Goal: Information Seeking & Learning: Check status

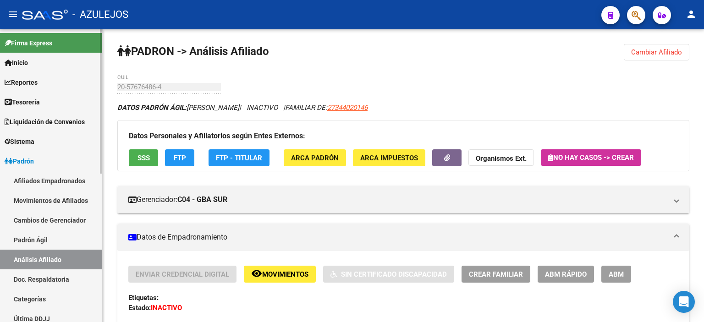
click at [29, 237] on link "Padrón Ágil" at bounding box center [51, 240] width 102 height 20
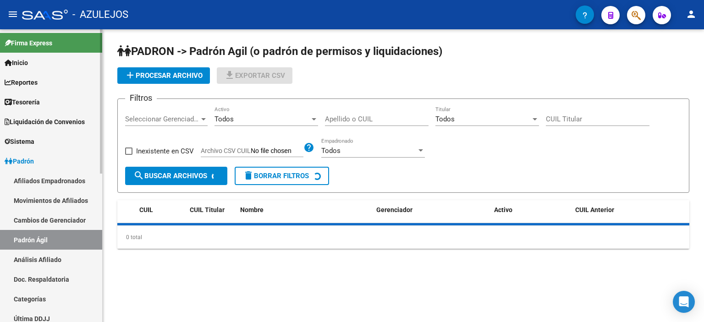
click at [31, 257] on link "Análisis Afiliado" at bounding box center [51, 260] width 102 height 20
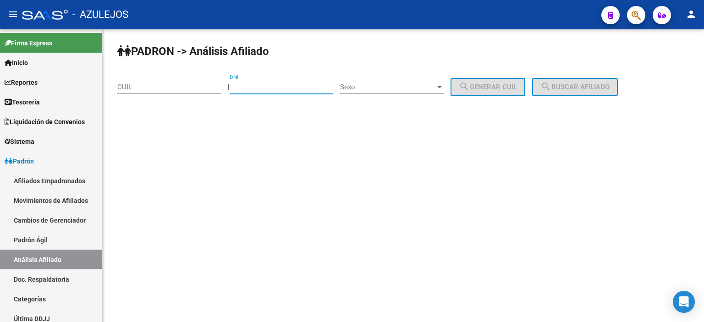
click at [253, 83] on input "DNI" at bounding box center [282, 87] width 104 height 8
type input "18458329"
click at [386, 85] on span "Sexo" at bounding box center [387, 87] width 95 height 8
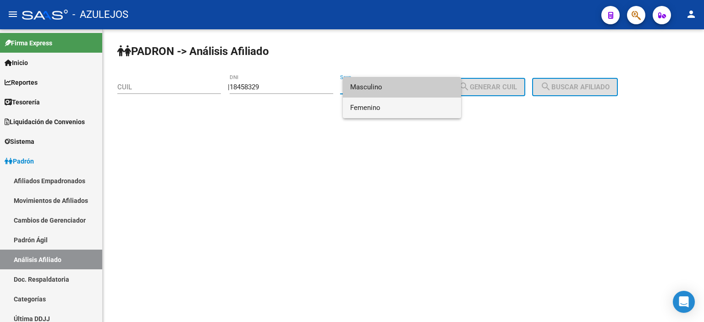
click at [386, 104] on span "Femenino" at bounding box center [402, 108] width 104 height 21
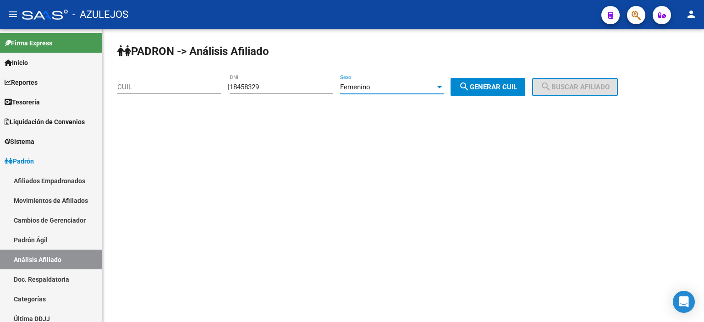
drag, startPoint x: 489, startPoint y: 97, endPoint x: 493, endPoint y: 89, distance: 8.4
click at [489, 95] on div "PADRON -> Análisis Afiliado CUIL | 18458329 DNI Femenino Sexo search Generar CU…" at bounding box center [403, 77] width 601 height 96
click at [493, 88] on span "search Generar CUIL" at bounding box center [488, 87] width 58 height 8
type input "27-18458329-7"
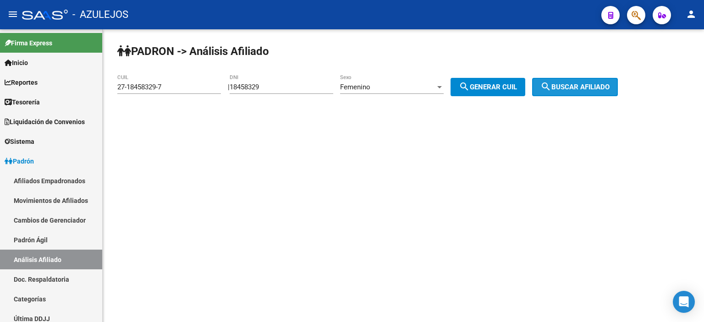
click at [594, 85] on span "search Buscar afiliado" at bounding box center [574, 87] width 69 height 8
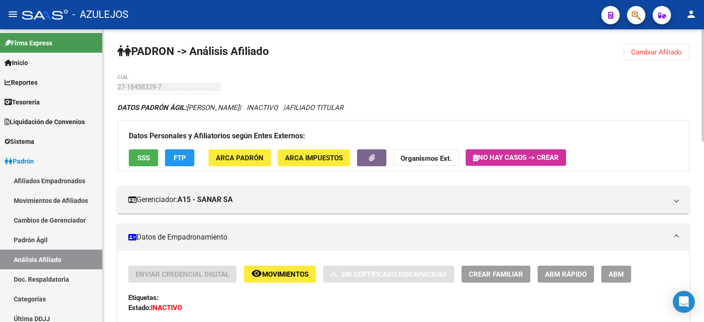
click at [53, 236] on link "Padrón Ágil" at bounding box center [51, 240] width 102 height 20
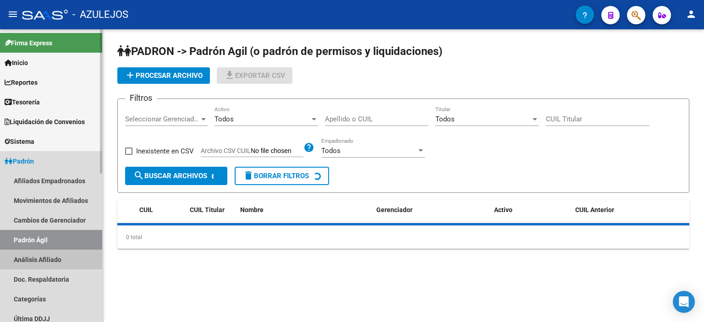
click at [46, 256] on link "Análisis Afiliado" at bounding box center [51, 260] width 102 height 20
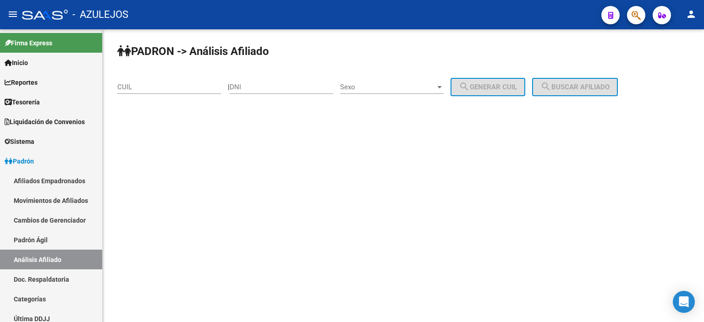
click at [257, 88] on input "DNI" at bounding box center [282, 87] width 104 height 8
type input "54459476"
click at [387, 88] on span "Sexo" at bounding box center [387, 87] width 95 height 8
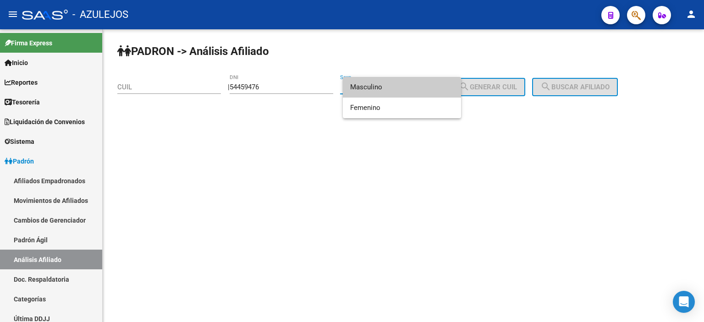
click at [387, 88] on span "Masculino" at bounding box center [402, 87] width 104 height 21
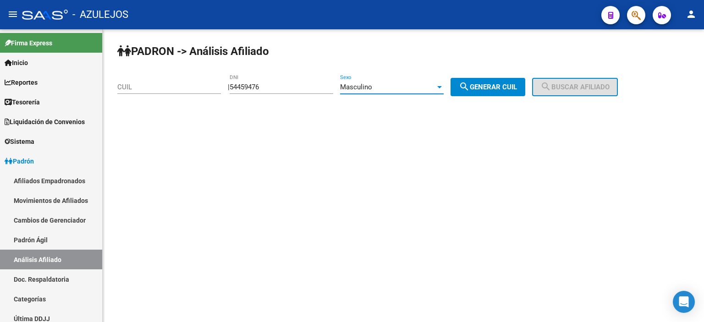
click at [493, 84] on span "search Generar CUIL" at bounding box center [488, 87] width 58 height 8
type input "20-54459476-2"
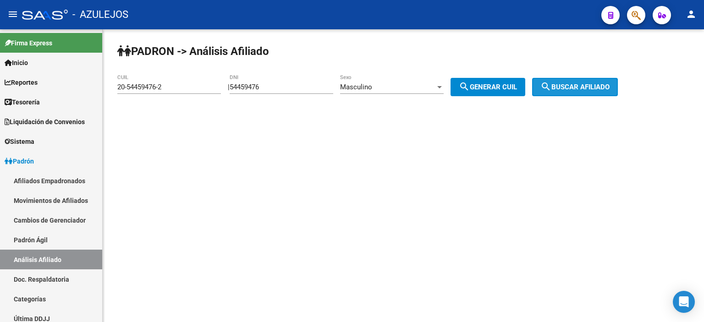
click at [575, 78] on button "search Buscar afiliado" at bounding box center [575, 87] width 86 height 18
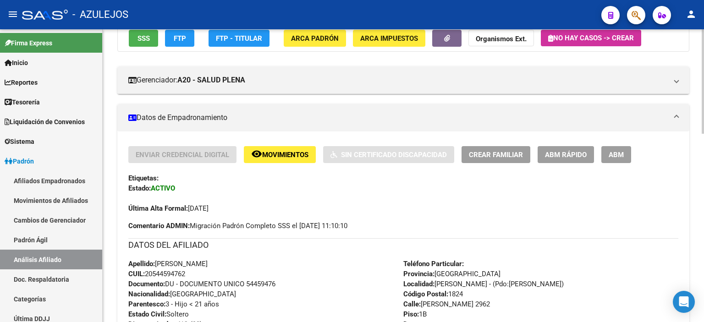
scroll to position [137, 0]
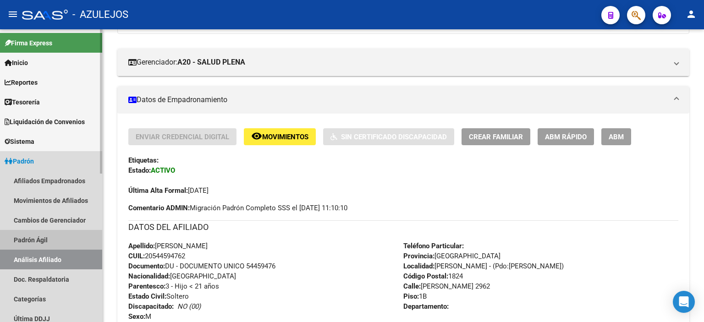
click at [48, 242] on link "Padrón Ágil" at bounding box center [51, 240] width 102 height 20
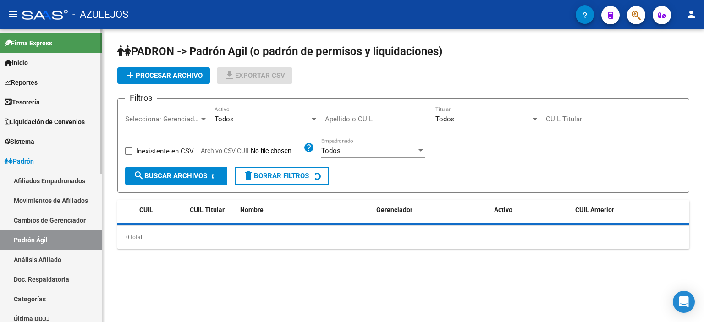
click at [47, 253] on link "Análisis Afiliado" at bounding box center [51, 260] width 102 height 20
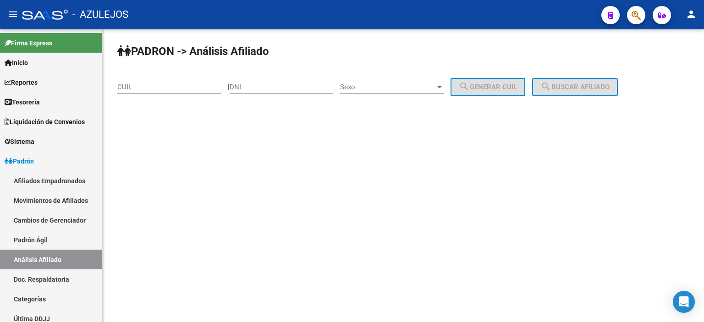
click at [279, 88] on input "DNI" at bounding box center [282, 87] width 104 height 8
type input "93656501"
click at [376, 85] on span "Sexo" at bounding box center [387, 87] width 95 height 8
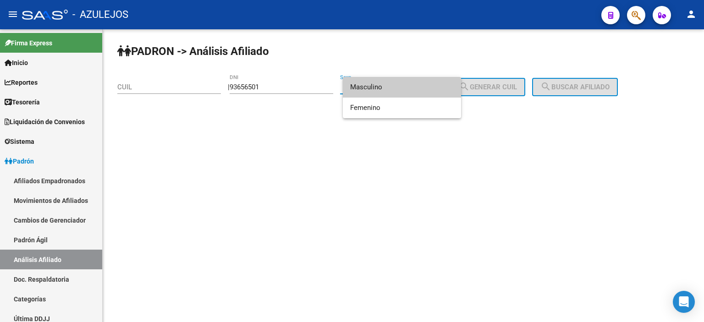
click at [376, 85] on span "Masculino" at bounding box center [402, 87] width 104 height 21
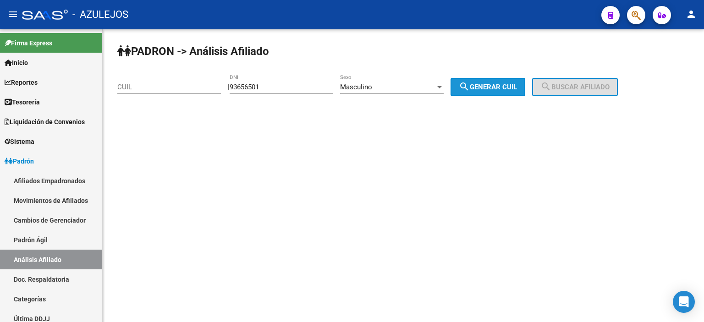
drag, startPoint x: 482, startPoint y: 82, endPoint x: 560, endPoint y: 82, distance: 77.5
click at [484, 83] on span "search Generar CUIL" at bounding box center [488, 87] width 58 height 8
type input "20-93656501-9"
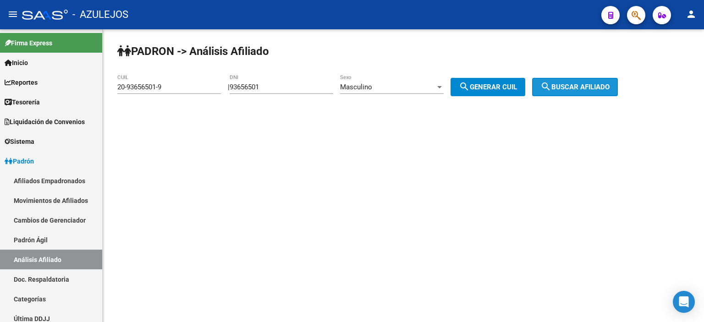
click at [551, 82] on mat-icon "search" at bounding box center [545, 86] width 11 height 11
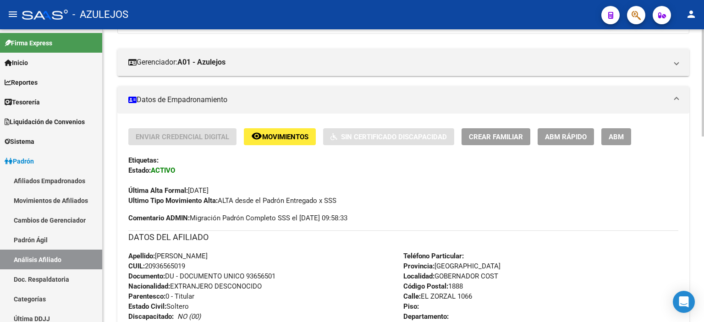
scroll to position [183, 0]
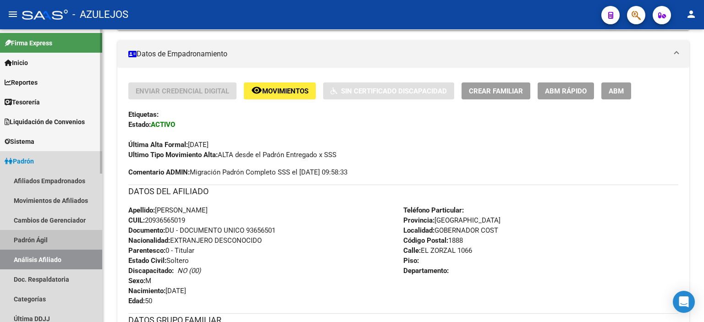
drag, startPoint x: 46, startPoint y: 239, endPoint x: 47, endPoint y: 246, distance: 6.9
click at [46, 239] on link "Padrón Ágil" at bounding box center [51, 240] width 102 height 20
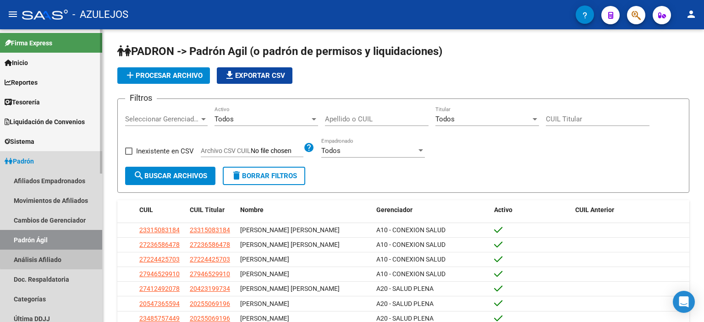
click at [55, 256] on link "Análisis Afiliado" at bounding box center [51, 260] width 102 height 20
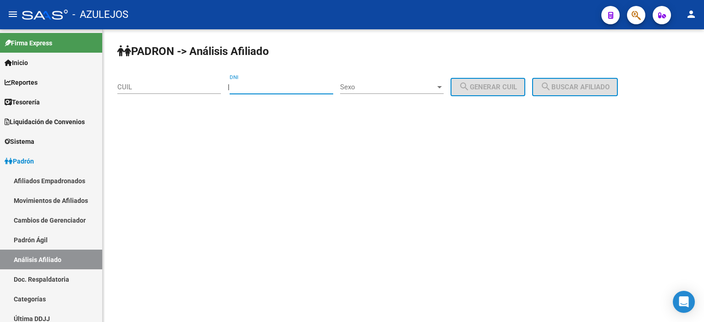
click at [291, 87] on input "DNI" at bounding box center [282, 87] width 104 height 8
type input "20655832"
click at [405, 81] on div "Sexo Sexo" at bounding box center [392, 84] width 104 height 20
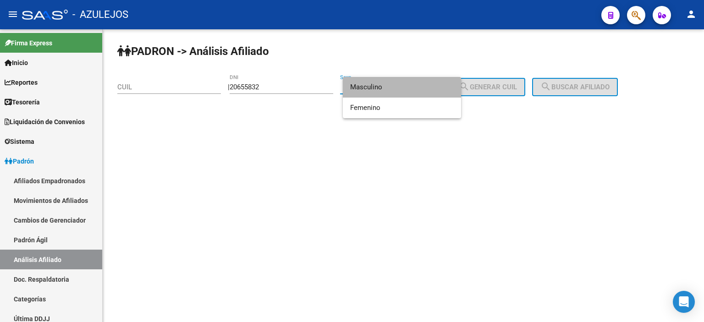
click at [403, 85] on span "Masculino" at bounding box center [402, 87] width 104 height 21
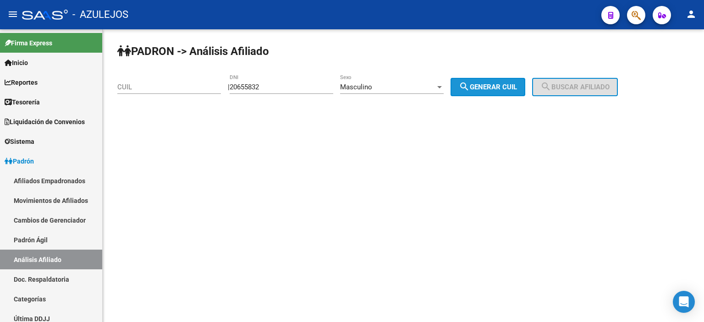
click at [517, 84] on span "search Generar CUIL" at bounding box center [488, 87] width 58 height 8
type input "20-20655832-7"
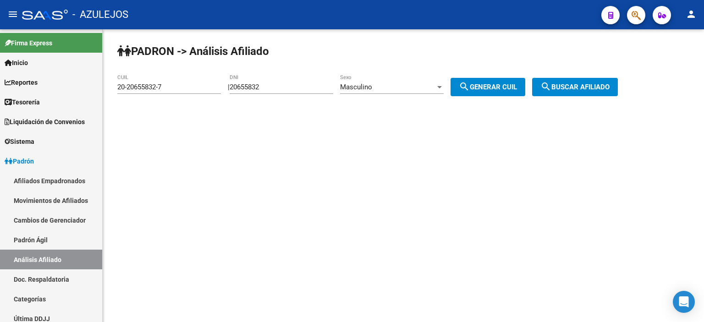
drag, startPoint x: 577, startPoint y: 91, endPoint x: 570, endPoint y: 98, distance: 10.1
click at [577, 92] on button "search Buscar afiliado" at bounding box center [575, 87] width 86 height 18
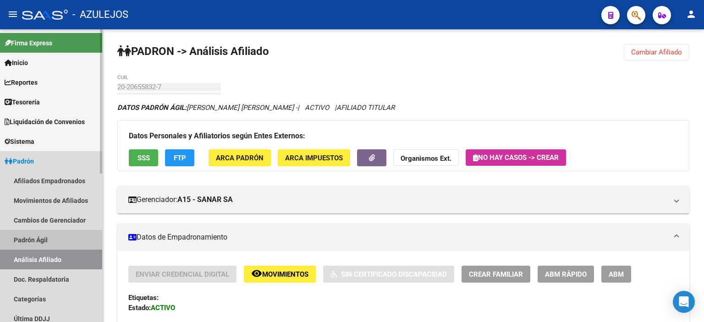
click at [52, 239] on link "Padrón Ágil" at bounding box center [51, 240] width 102 height 20
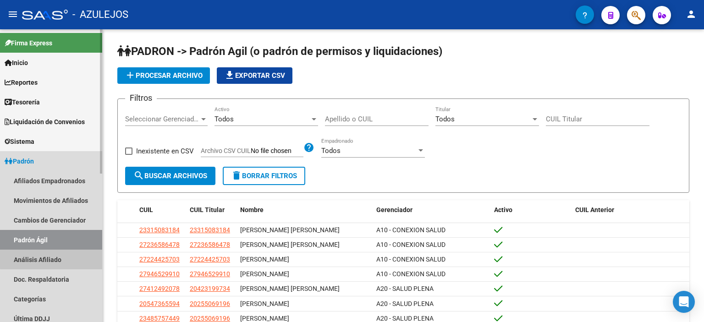
click at [54, 253] on link "Análisis Afiliado" at bounding box center [51, 260] width 102 height 20
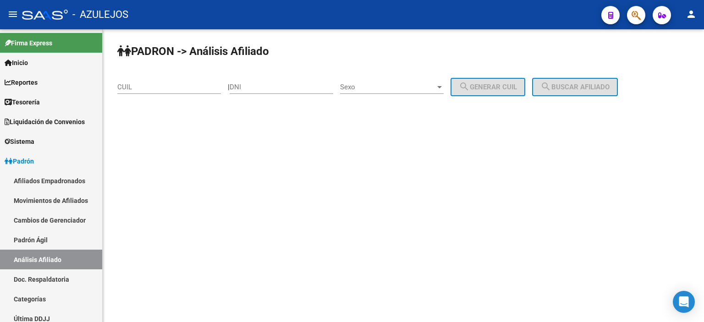
click at [277, 83] on input "DNI" at bounding box center [282, 87] width 104 height 8
type input "44135590"
click at [361, 85] on span "Sexo" at bounding box center [387, 87] width 95 height 8
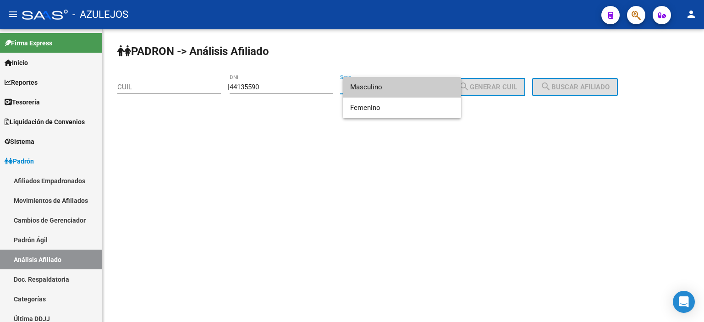
click at [361, 85] on span "Masculino" at bounding box center [402, 87] width 104 height 21
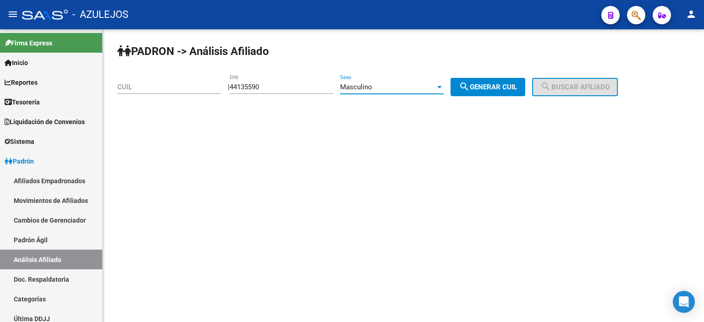
click at [506, 85] on span "search Generar CUIL" at bounding box center [488, 87] width 58 height 8
type input "20-44135590-5"
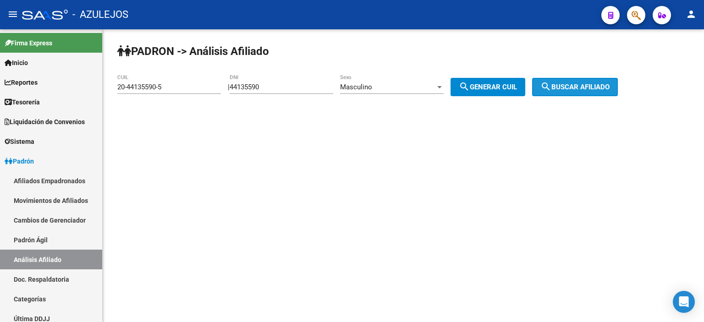
click at [588, 88] on span "search Buscar afiliado" at bounding box center [574, 87] width 69 height 8
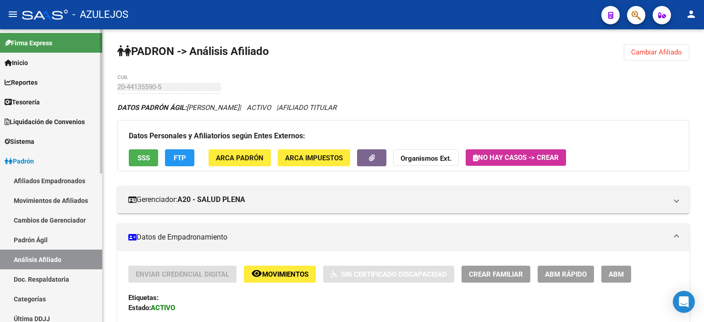
click at [49, 237] on link "Padrón Ágil" at bounding box center [51, 240] width 102 height 20
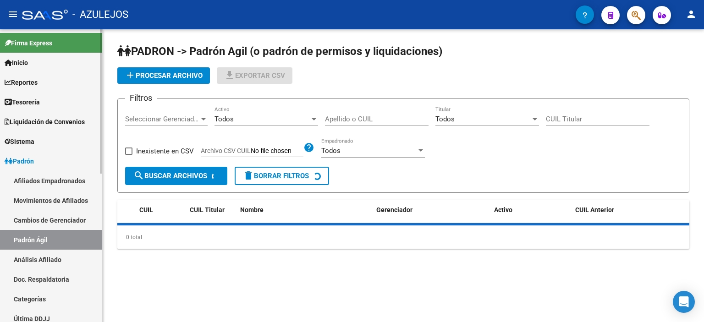
click at [49, 254] on link "Análisis Afiliado" at bounding box center [51, 260] width 102 height 20
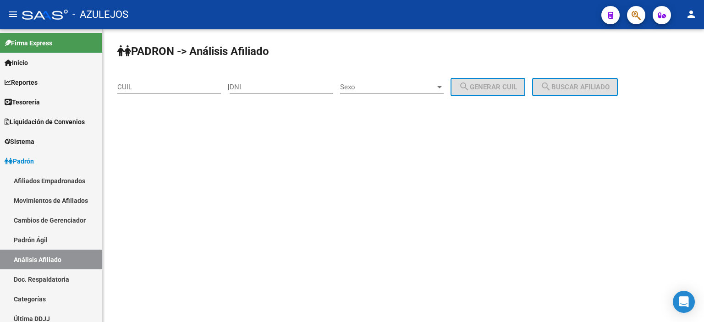
click at [274, 86] on input "DNI" at bounding box center [282, 87] width 104 height 8
type input "94095078"
click at [370, 88] on span "Sexo" at bounding box center [387, 87] width 95 height 8
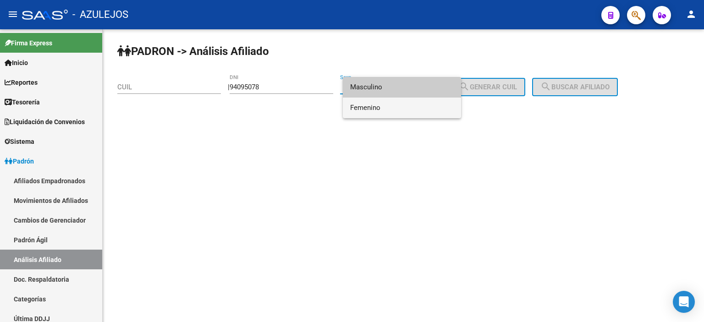
click at [375, 108] on span "Femenino" at bounding box center [402, 108] width 104 height 21
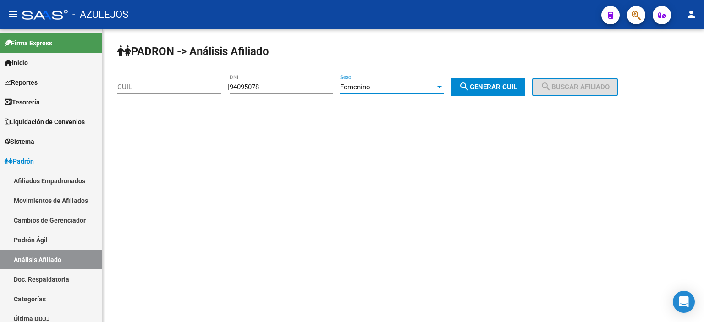
click at [490, 81] on button "search Generar CUIL" at bounding box center [488, 87] width 75 height 18
type input "27-94095078-9"
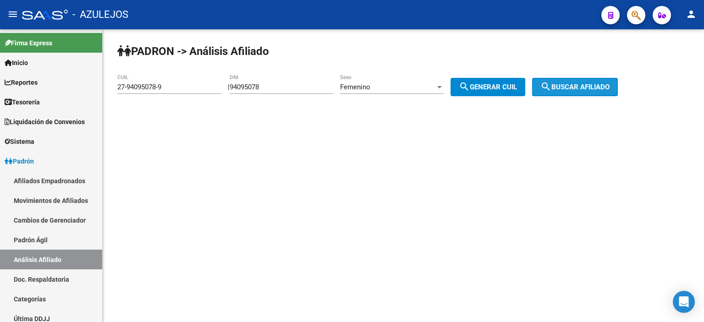
click at [564, 83] on span "search Buscar afiliado" at bounding box center [574, 87] width 69 height 8
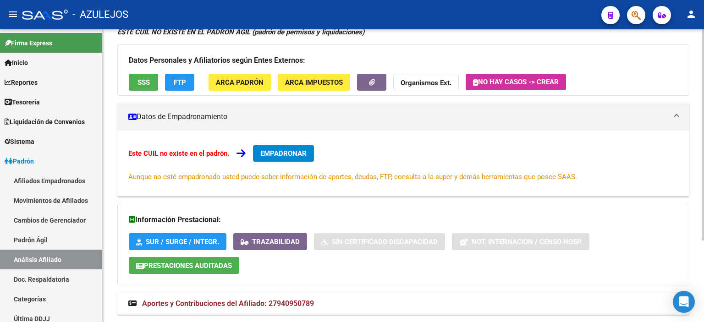
scroll to position [92, 0]
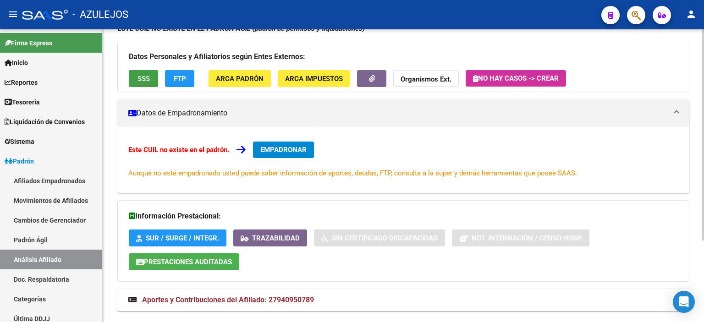
click at [143, 78] on span "SSS" at bounding box center [143, 79] width 12 height 8
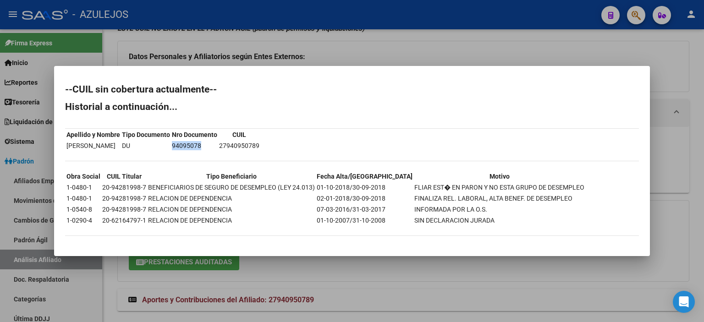
drag, startPoint x: 235, startPoint y: 145, endPoint x: 212, endPoint y: 143, distance: 23.0
click at [198, 144] on tr "[PERSON_NAME] DU 94095078 27940950789" at bounding box center [163, 146] width 194 height 10
copy tr "94095078"
drag, startPoint x: 291, startPoint y: 146, endPoint x: 251, endPoint y: 143, distance: 40.5
click at [251, 143] on table "Apellido y Nombre Tipo Documento Nro Documento CUIL [PERSON_NAME] DU 94095078 2…" at bounding box center [163, 140] width 196 height 23
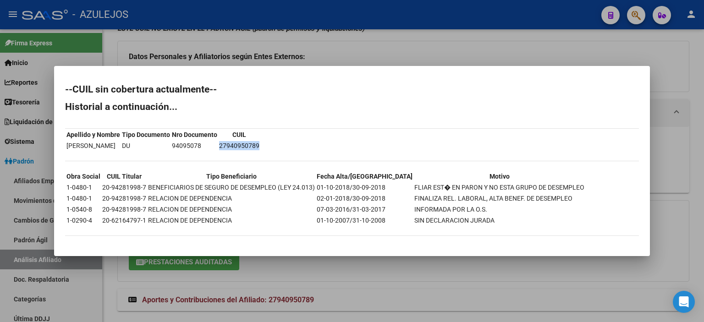
copy td "27940950789"
click at [328, 27] on div at bounding box center [352, 161] width 704 height 322
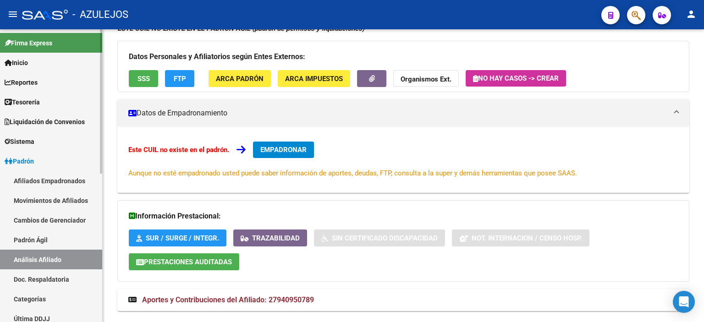
click at [44, 242] on link "Padrón Ágil" at bounding box center [51, 240] width 102 height 20
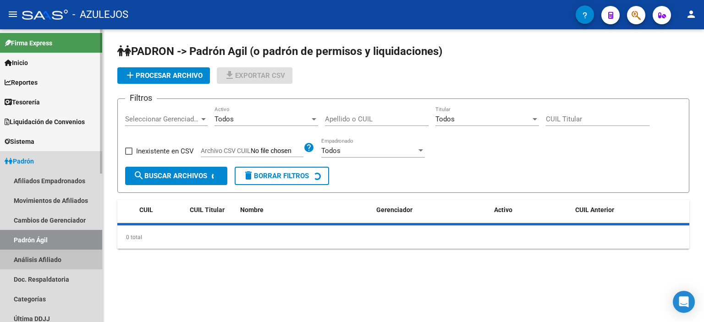
click at [49, 258] on link "Análisis Afiliado" at bounding box center [51, 260] width 102 height 20
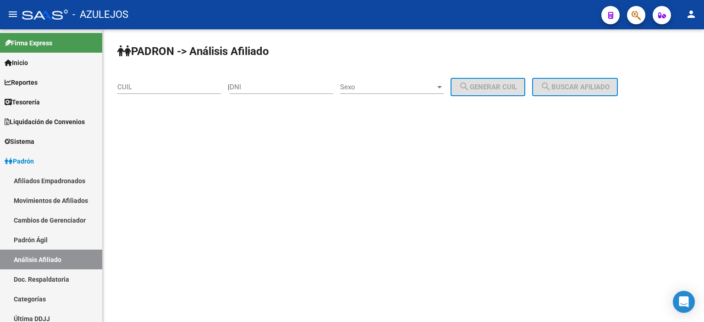
click at [253, 91] on input "DNI" at bounding box center [282, 87] width 104 height 8
type input "26719358"
click at [368, 83] on span "Sexo" at bounding box center [387, 87] width 95 height 8
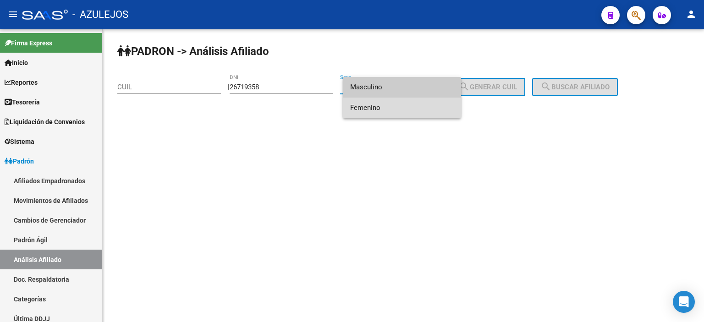
click at [381, 104] on span "Femenino" at bounding box center [402, 108] width 104 height 21
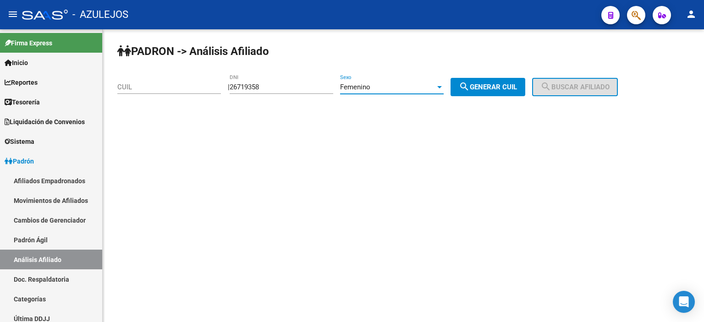
click at [489, 88] on span "search Generar CUIL" at bounding box center [488, 87] width 58 height 8
type input "23-26719358-4"
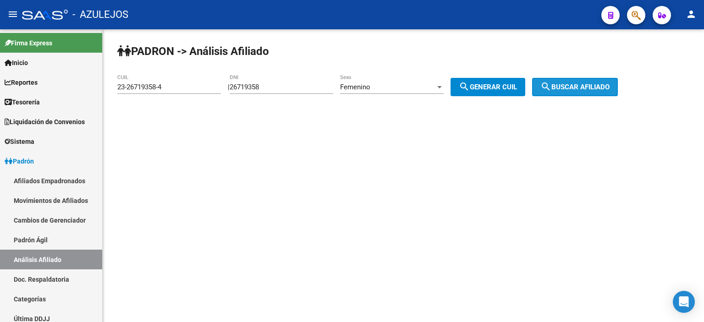
click at [587, 88] on span "search Buscar afiliado" at bounding box center [574, 87] width 69 height 8
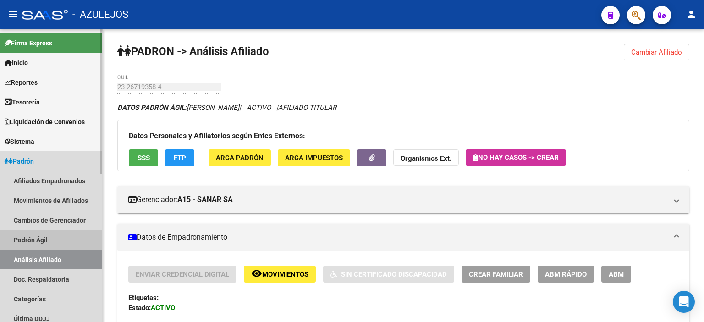
click at [45, 239] on link "Padrón Ágil" at bounding box center [51, 240] width 102 height 20
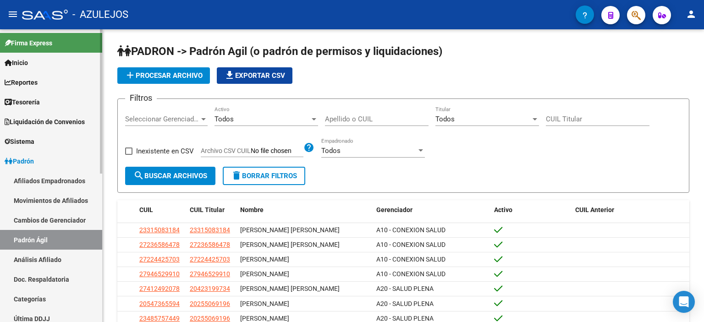
click at [49, 251] on link "Análisis Afiliado" at bounding box center [51, 260] width 102 height 20
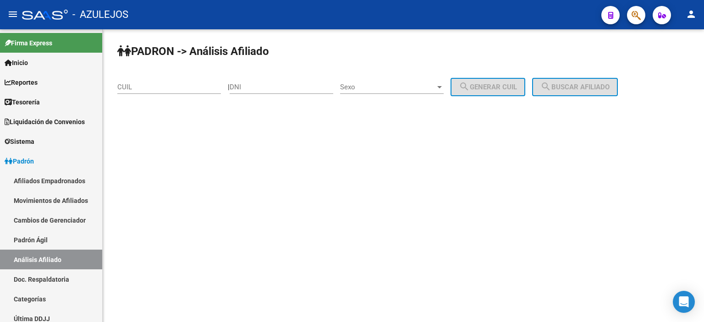
click at [279, 88] on input "DNI" at bounding box center [282, 87] width 104 height 8
type input "54963316"
click at [392, 84] on span "Sexo" at bounding box center [387, 87] width 95 height 8
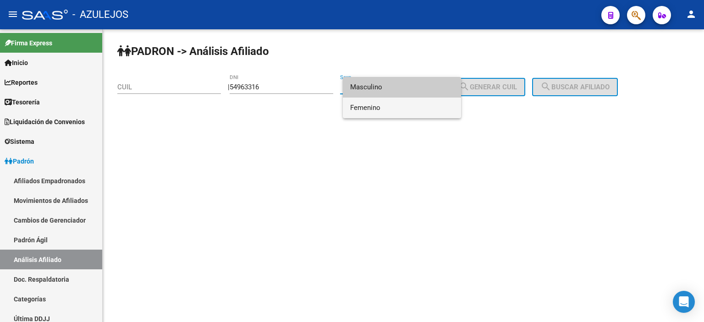
click at [397, 100] on span "Femenino" at bounding box center [402, 108] width 104 height 21
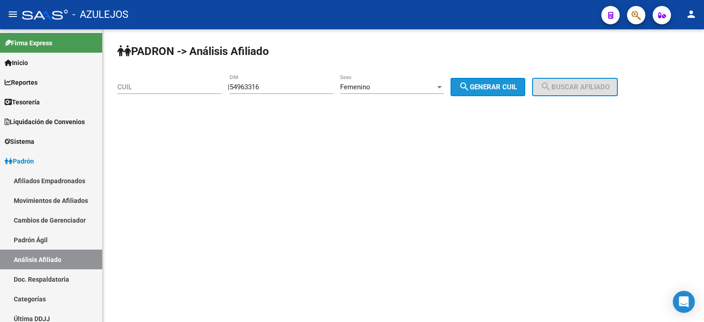
click at [505, 80] on button "search Generar CUIL" at bounding box center [488, 87] width 75 height 18
type input "27-54963316-7"
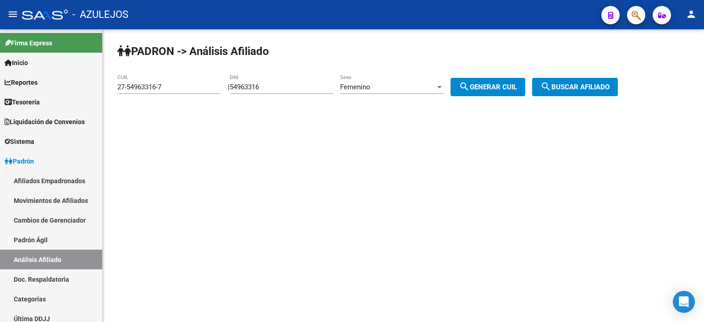
click at [568, 80] on button "search Buscar afiliado" at bounding box center [575, 87] width 86 height 18
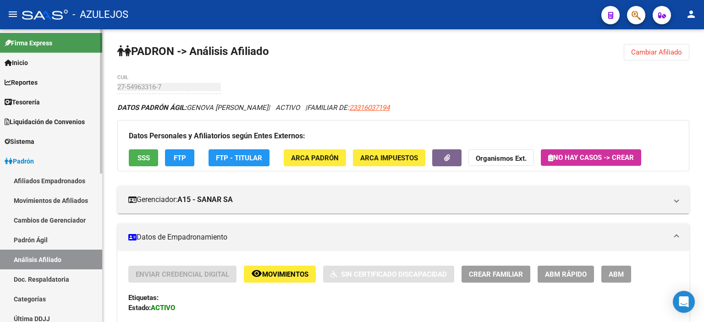
click at [45, 238] on link "Padrón Ágil" at bounding box center [51, 240] width 102 height 20
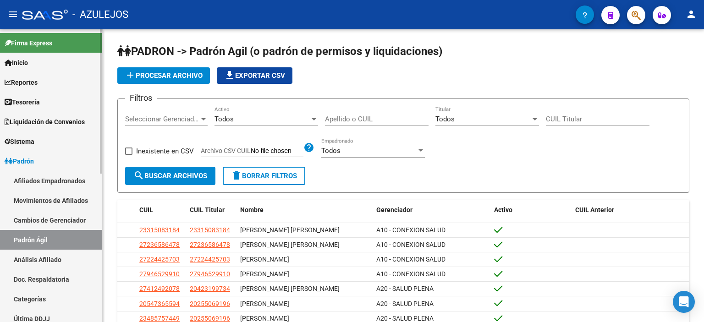
click at [33, 263] on link "Análisis Afiliado" at bounding box center [51, 260] width 102 height 20
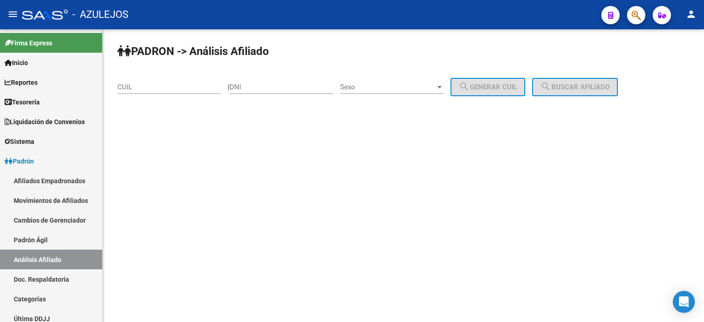
click at [285, 88] on input "DNI" at bounding box center [282, 87] width 104 height 8
type input "59354635"
click at [379, 84] on span "Sexo" at bounding box center [387, 87] width 95 height 8
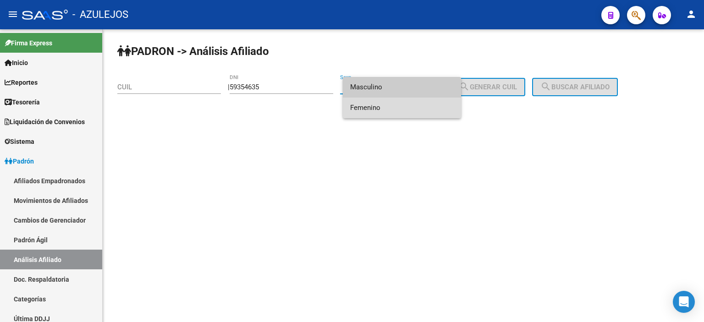
click at [379, 107] on span "Femenino" at bounding box center [402, 108] width 104 height 21
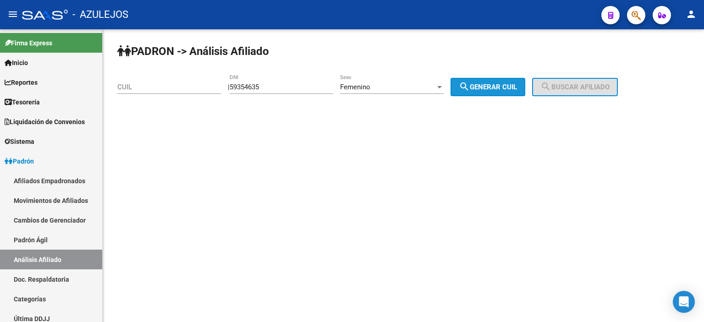
click at [470, 89] on mat-icon "search" at bounding box center [464, 86] width 11 height 11
type input "27-59354635-2"
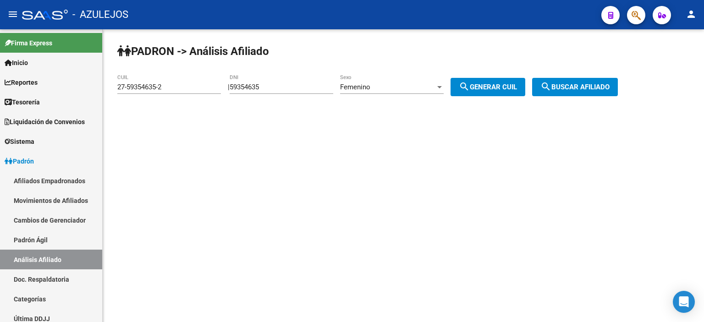
click at [551, 85] on mat-icon "search" at bounding box center [545, 86] width 11 height 11
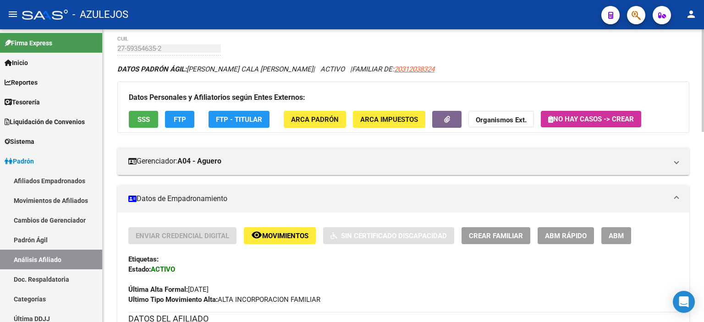
scroll to position [92, 0]
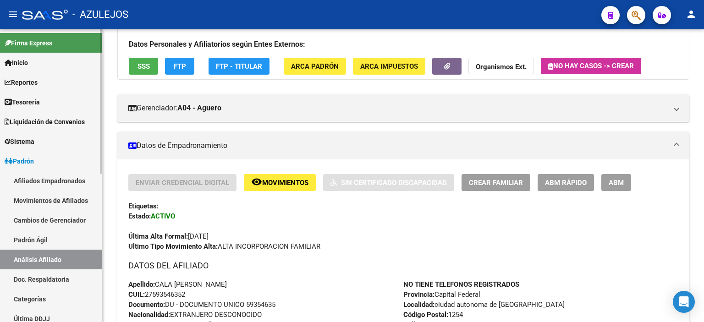
click at [64, 232] on link "Padrón Ágil" at bounding box center [51, 240] width 102 height 20
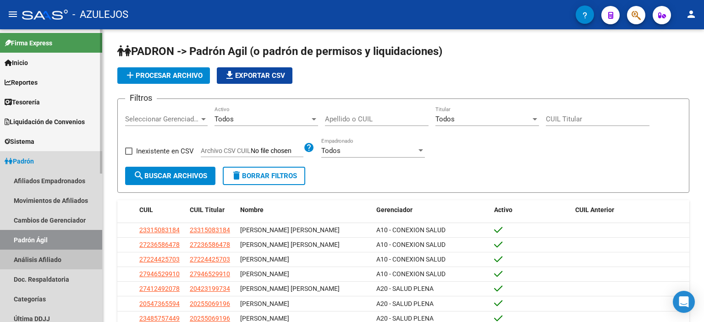
click at [55, 258] on link "Análisis Afiliado" at bounding box center [51, 260] width 102 height 20
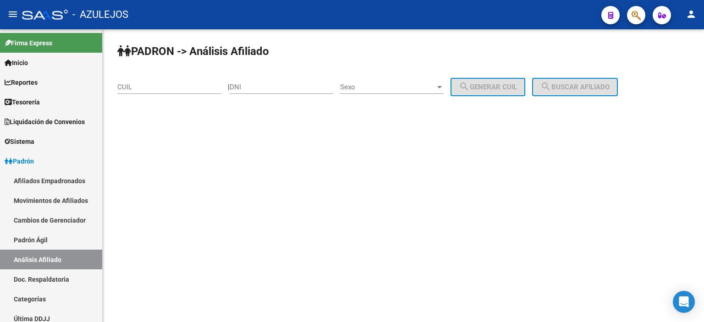
click at [261, 89] on input "DNI" at bounding box center [282, 87] width 104 height 8
type input "59674792"
click at [375, 83] on span "Sexo" at bounding box center [387, 87] width 95 height 8
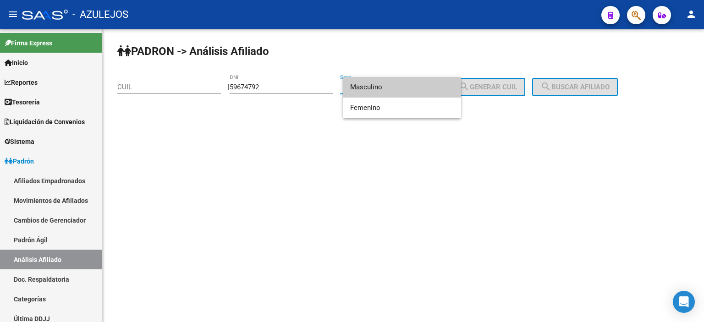
click at [378, 91] on span "Masculino" at bounding box center [402, 87] width 104 height 21
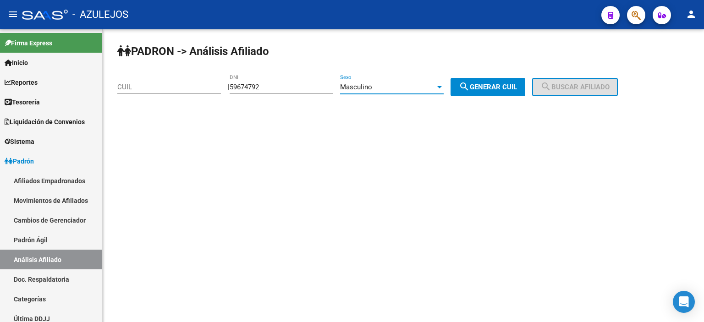
drag, startPoint x: 503, startPoint y: 86, endPoint x: 541, endPoint y: 84, distance: 38.1
click at [506, 85] on span "search Generar CUIL" at bounding box center [488, 87] width 58 height 8
type input "20-59674792-3"
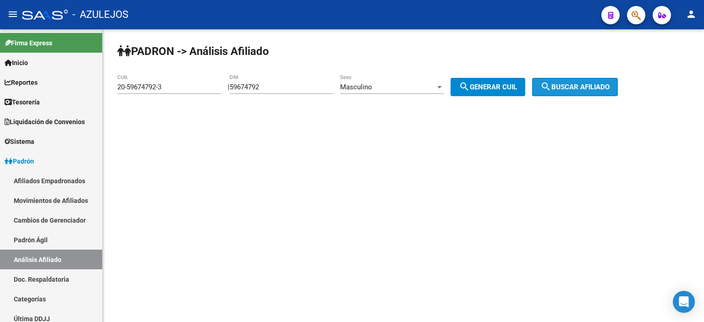
click at [599, 84] on span "search Buscar afiliado" at bounding box center [574, 87] width 69 height 8
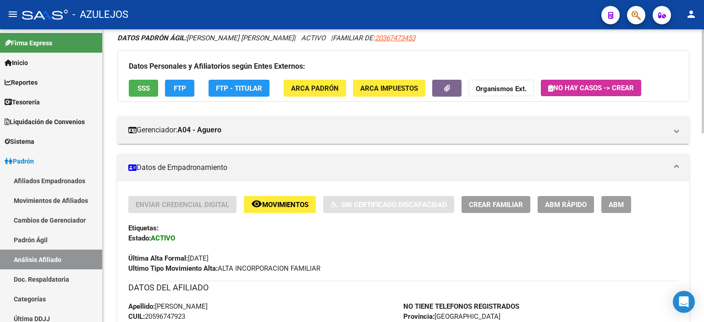
scroll to position [92, 0]
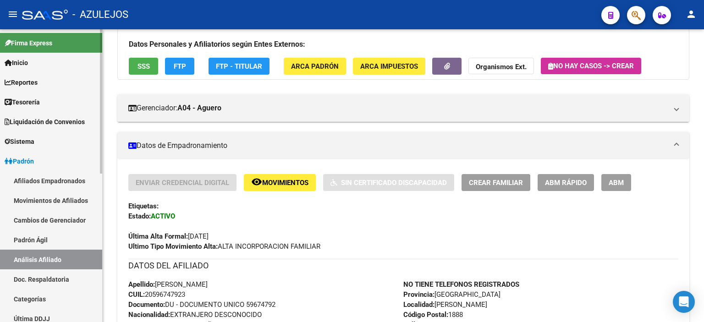
click at [31, 241] on link "Padrón Ágil" at bounding box center [51, 240] width 102 height 20
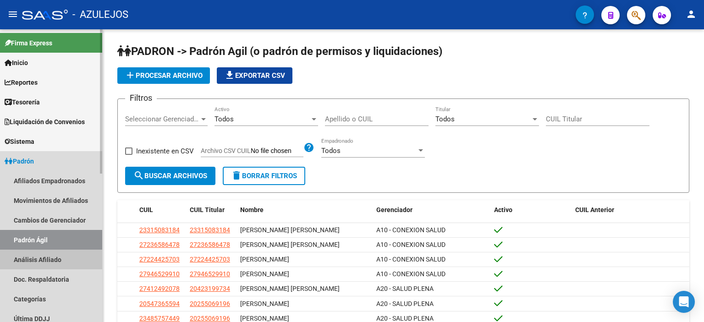
click at [59, 257] on link "Análisis Afiliado" at bounding box center [51, 260] width 102 height 20
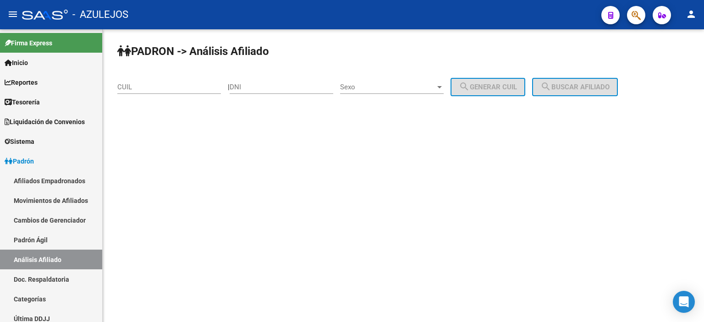
click at [281, 88] on input "DNI" at bounding box center [282, 87] width 104 height 8
type input "48311703"
click at [374, 86] on span "Sexo" at bounding box center [387, 87] width 95 height 8
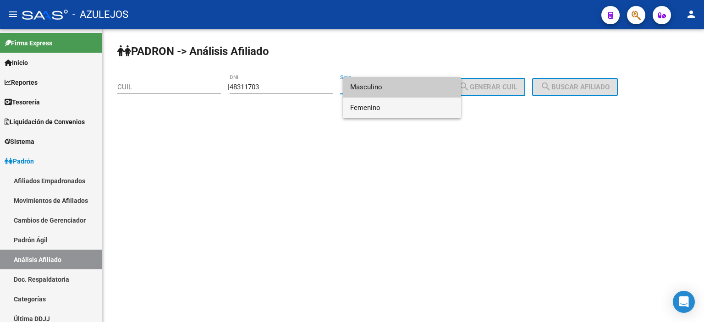
click at [371, 109] on span "Femenino" at bounding box center [402, 108] width 104 height 21
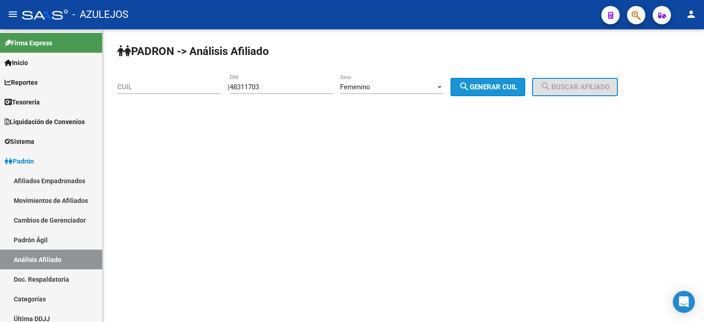
click at [517, 89] on span "search Generar CUIL" at bounding box center [488, 87] width 58 height 8
type input "27-48311703-0"
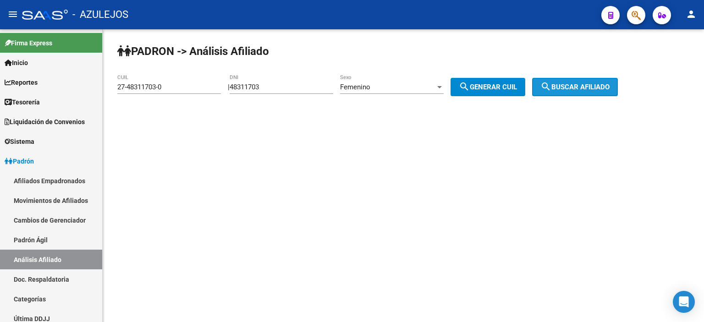
click at [598, 91] on button "search Buscar afiliado" at bounding box center [575, 87] width 86 height 18
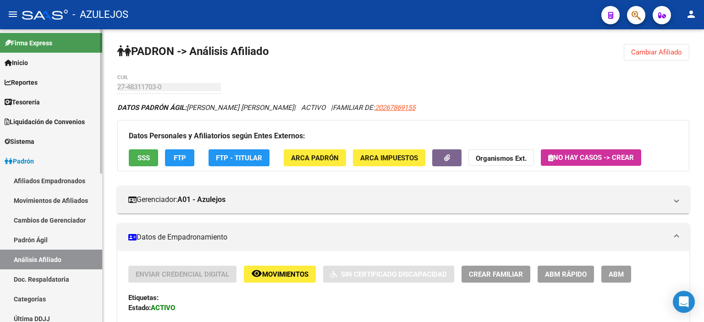
click at [48, 244] on link "Padrón Ágil" at bounding box center [51, 240] width 102 height 20
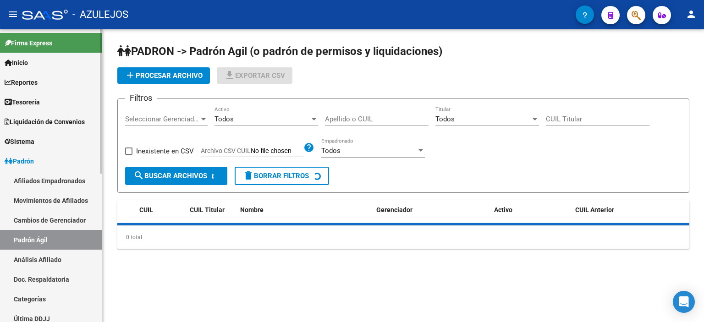
drag, startPoint x: 49, startPoint y: 258, endPoint x: 57, endPoint y: 252, distance: 9.5
click at [49, 257] on link "Análisis Afiliado" at bounding box center [51, 260] width 102 height 20
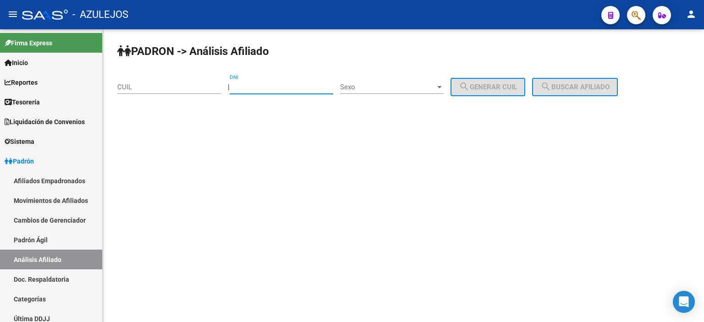
click at [287, 90] on input "DNI" at bounding box center [282, 87] width 104 height 8
type input "35227540"
click at [390, 89] on span "Sexo" at bounding box center [387, 87] width 95 height 8
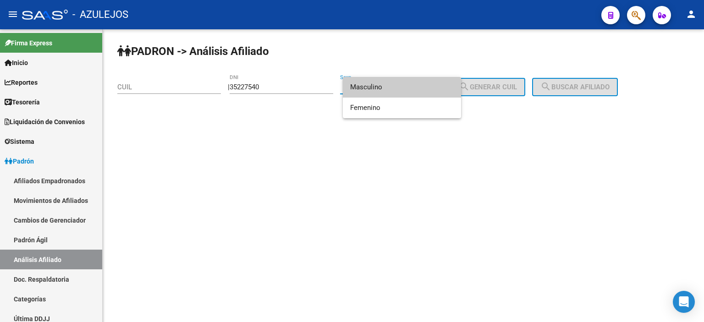
click at [390, 94] on span "Masculino" at bounding box center [402, 87] width 104 height 21
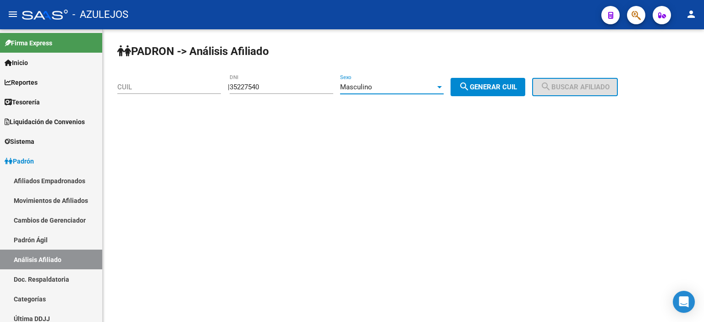
click at [508, 87] on span "search Generar CUIL" at bounding box center [488, 87] width 58 height 8
type input "23-35227540-9"
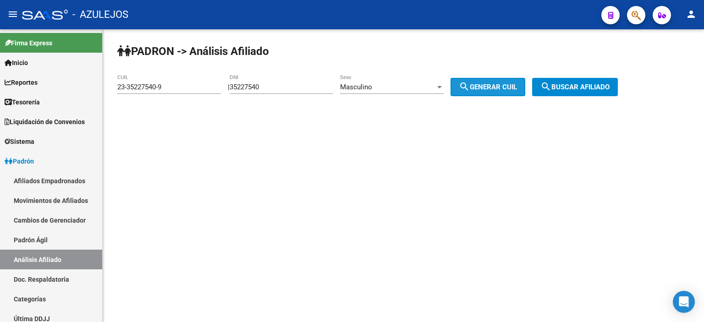
click at [620, 97] on div "PADRON -> Análisis Afiliado 23-35227540-9 CUIL | 35227540 DNI Masculino Sexo se…" at bounding box center [403, 77] width 601 height 96
click at [610, 90] on span "search Buscar afiliado" at bounding box center [574, 87] width 69 height 8
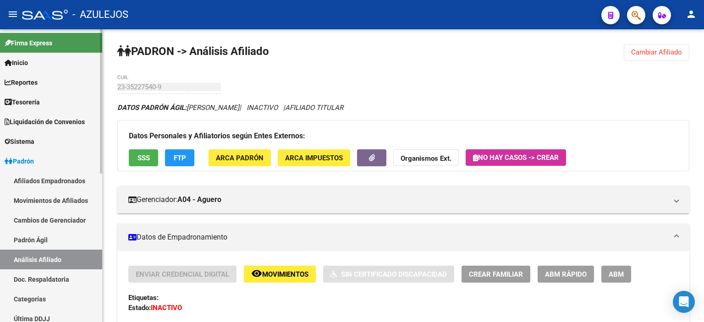
drag, startPoint x: 33, startPoint y: 237, endPoint x: 37, endPoint y: 243, distance: 7.2
click at [34, 237] on link "Padrón Ágil" at bounding box center [51, 240] width 102 height 20
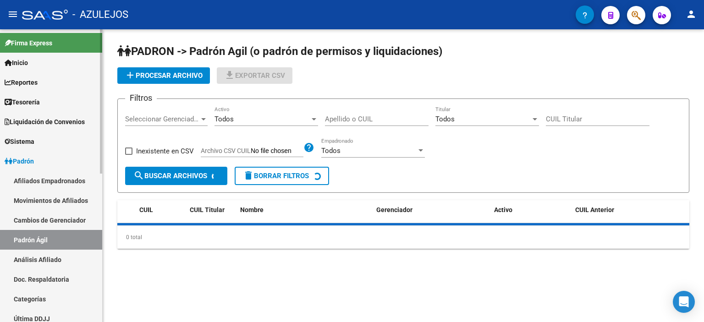
click at [41, 257] on link "Análisis Afiliado" at bounding box center [51, 260] width 102 height 20
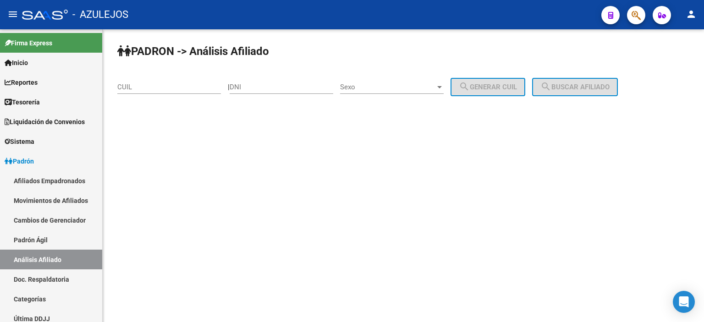
click at [266, 86] on input "DNI" at bounding box center [282, 87] width 104 height 8
type input "50767127"
click at [367, 79] on div "Sexo Sexo" at bounding box center [392, 84] width 104 height 20
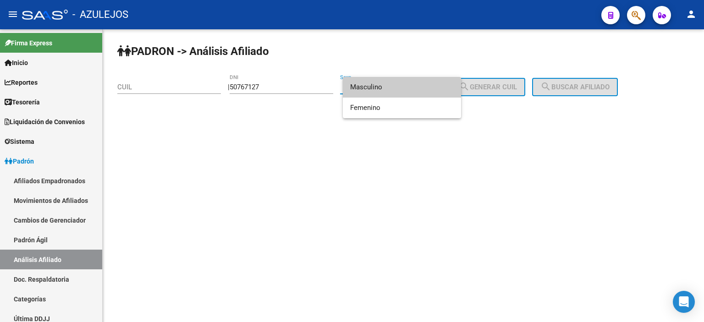
click at [369, 81] on span "Masculino" at bounding box center [402, 87] width 104 height 21
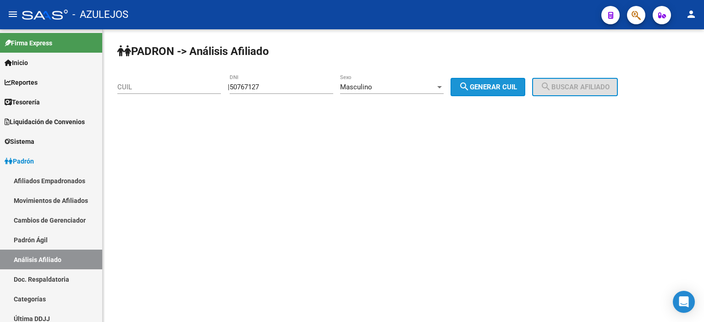
drag, startPoint x: 493, startPoint y: 82, endPoint x: 579, endPoint y: 99, distance: 88.2
click at [493, 83] on span "search Generar CUIL" at bounding box center [488, 87] width 58 height 8
type input "20-50767127-7"
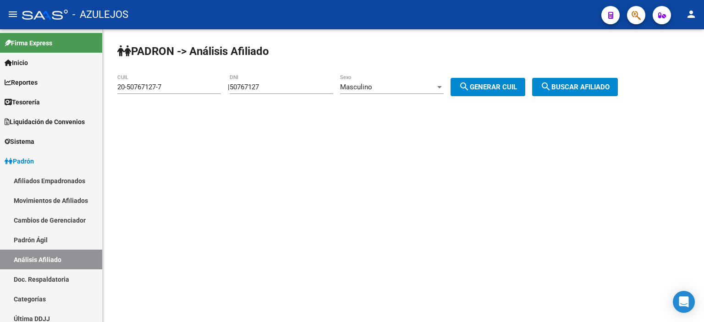
click at [580, 99] on div "PADRON -> Análisis Afiliado 20-50767127-7 CUIL | 50767127 DNI Masculino Sexo se…" at bounding box center [403, 77] width 601 height 96
click at [580, 89] on span "search Buscar afiliado" at bounding box center [574, 87] width 69 height 8
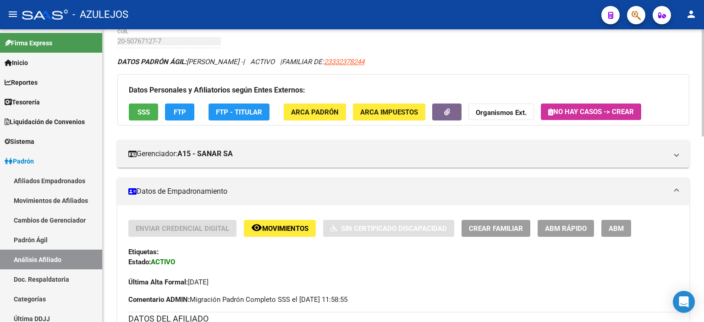
scroll to position [92, 0]
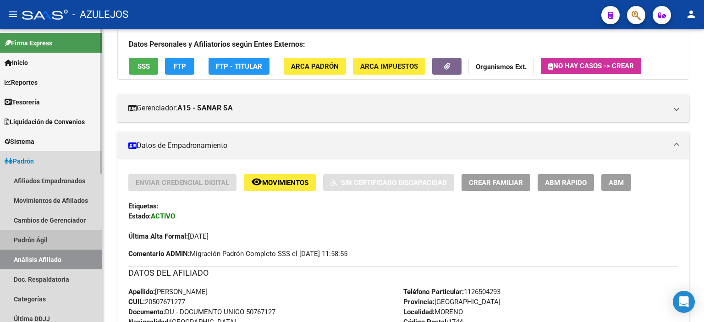
click at [60, 236] on link "Padrón Ágil" at bounding box center [51, 240] width 102 height 20
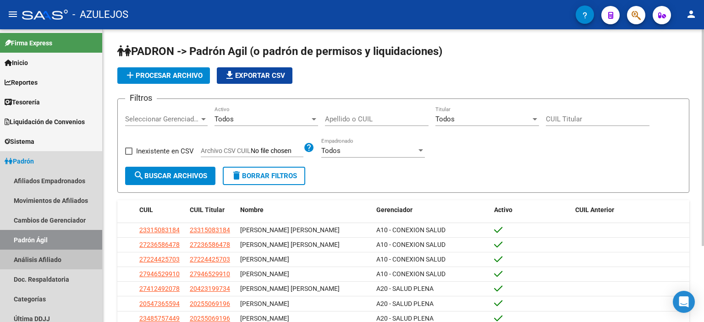
drag, startPoint x: 51, startPoint y: 254, endPoint x: 242, endPoint y: 117, distance: 234.9
click at [51, 253] on link "Análisis Afiliado" at bounding box center [51, 260] width 102 height 20
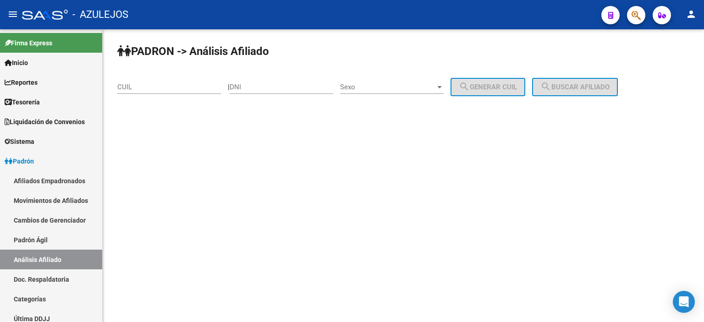
click at [267, 87] on input "DNI" at bounding box center [282, 87] width 104 height 8
type input "31203832"
click at [414, 85] on span "Sexo" at bounding box center [387, 87] width 95 height 8
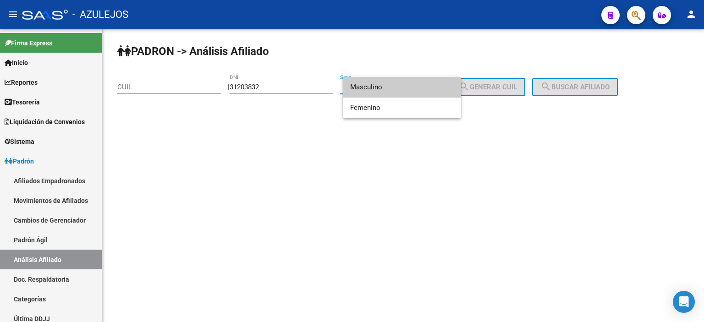
click at [414, 85] on span "Masculino" at bounding box center [402, 87] width 104 height 21
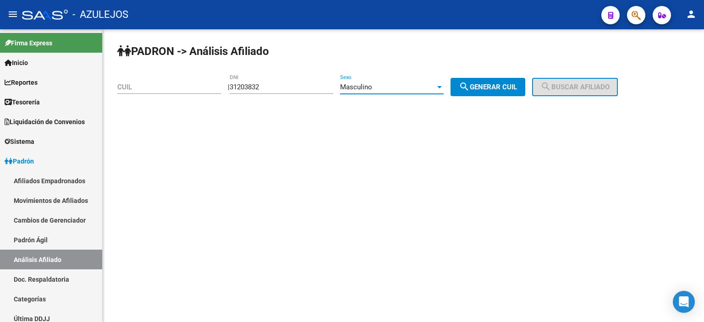
click at [506, 82] on button "search Generar CUIL" at bounding box center [488, 87] width 75 height 18
type input "20-31203832-4"
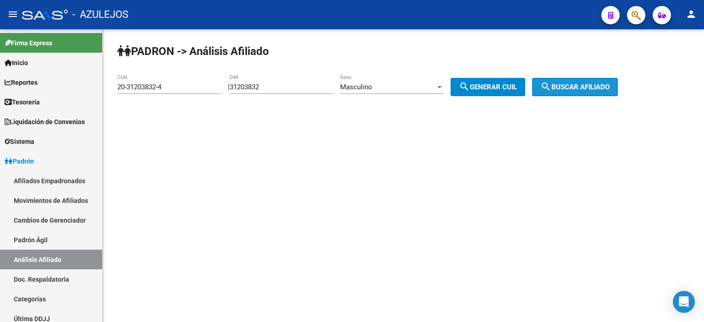
click at [587, 82] on button "search Buscar afiliado" at bounding box center [575, 87] width 86 height 18
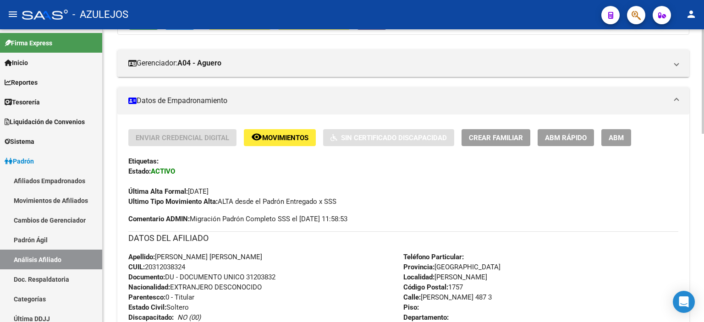
scroll to position [137, 0]
